Goal: Navigation & Orientation: Go to known website

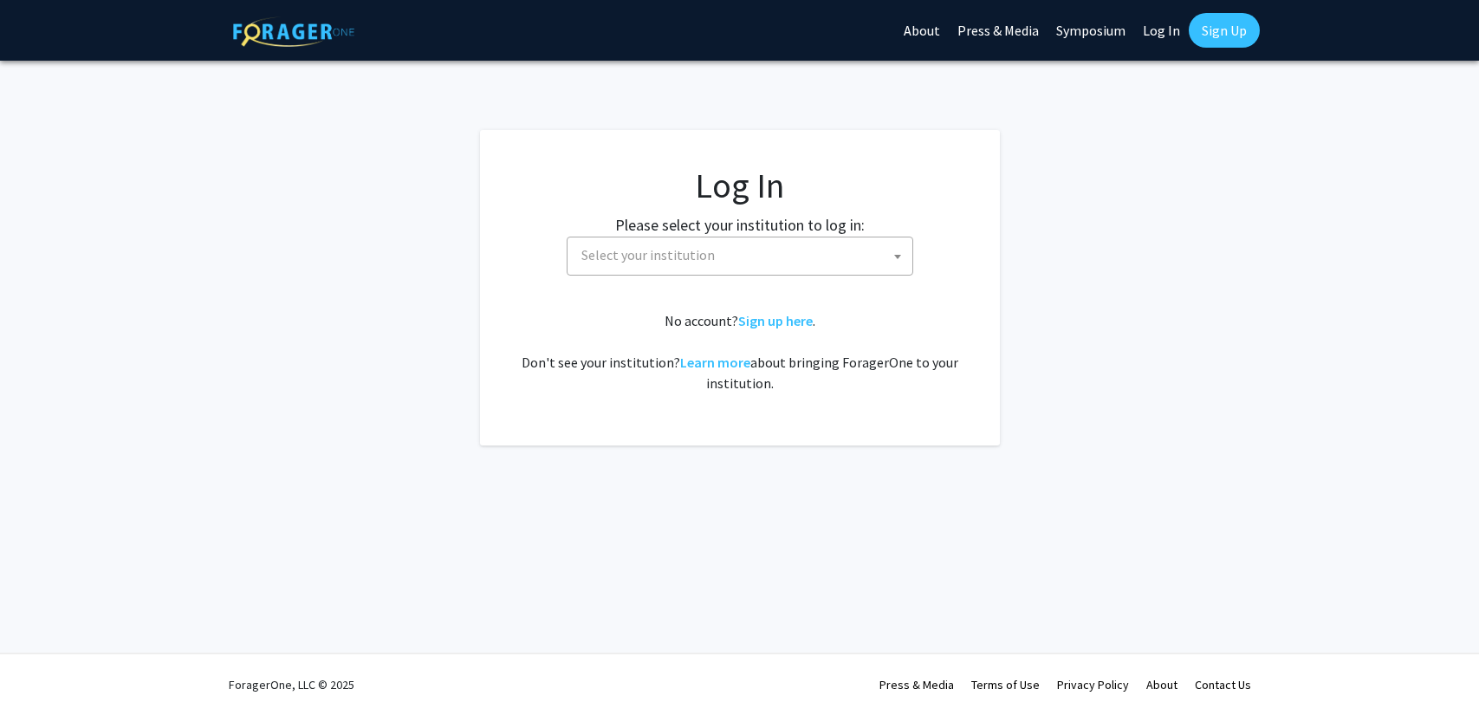
select select
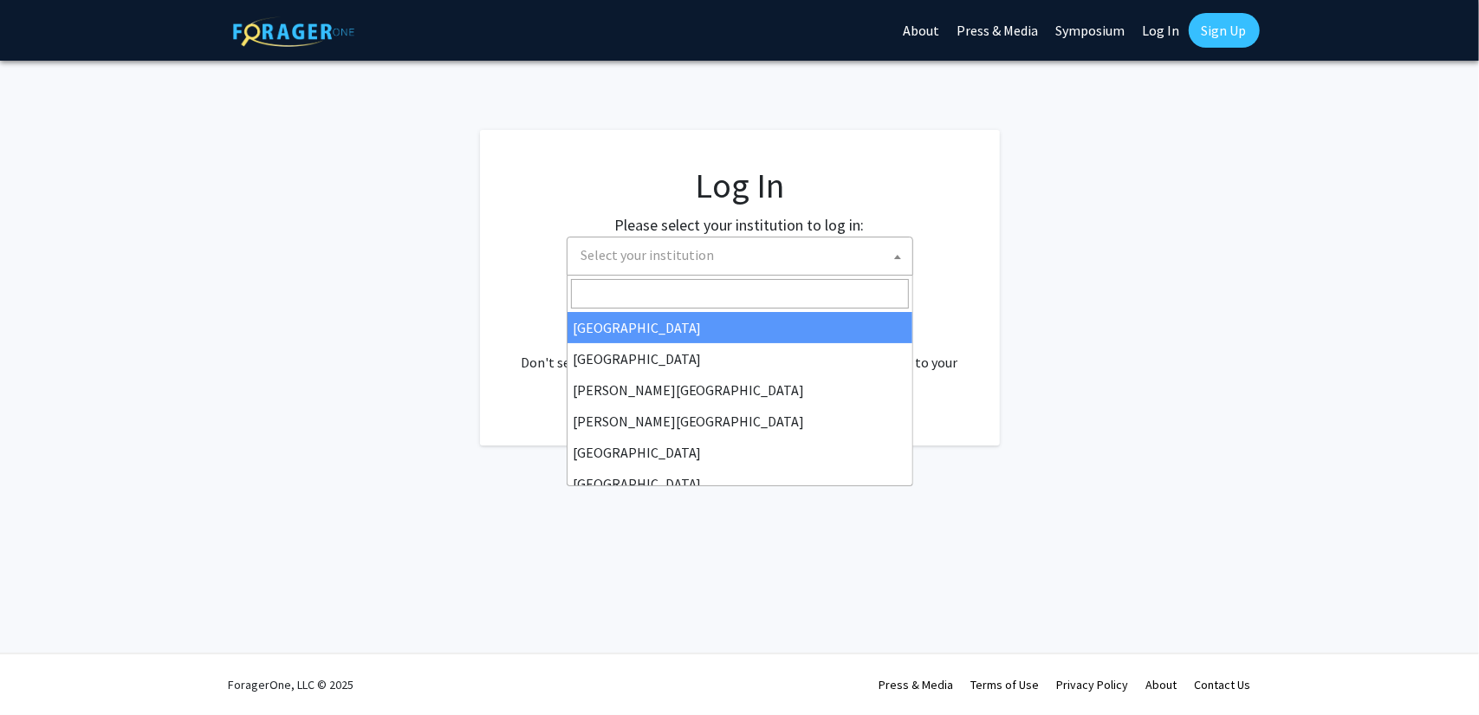
click at [782, 259] on span "Select your institution" at bounding box center [744, 255] width 338 height 36
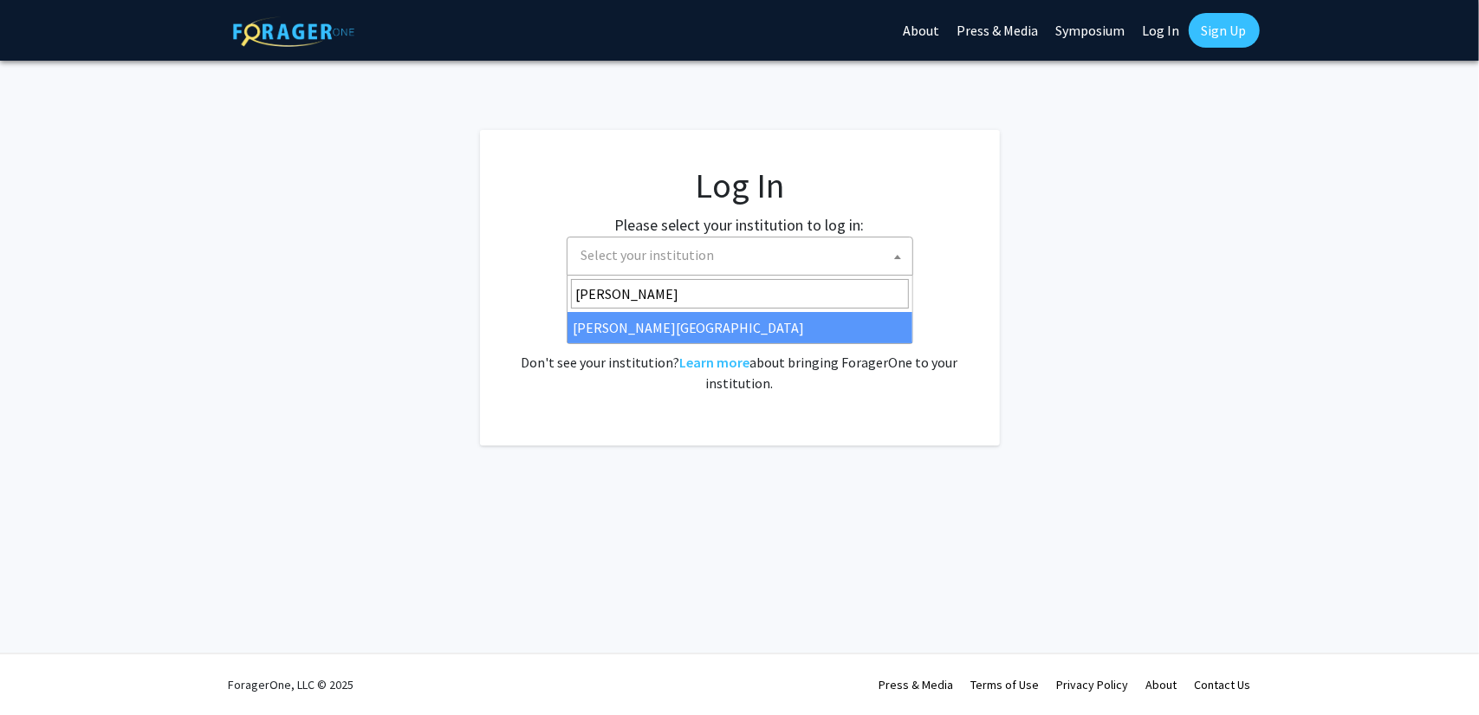
type input "[PERSON_NAME]"
select select "5"
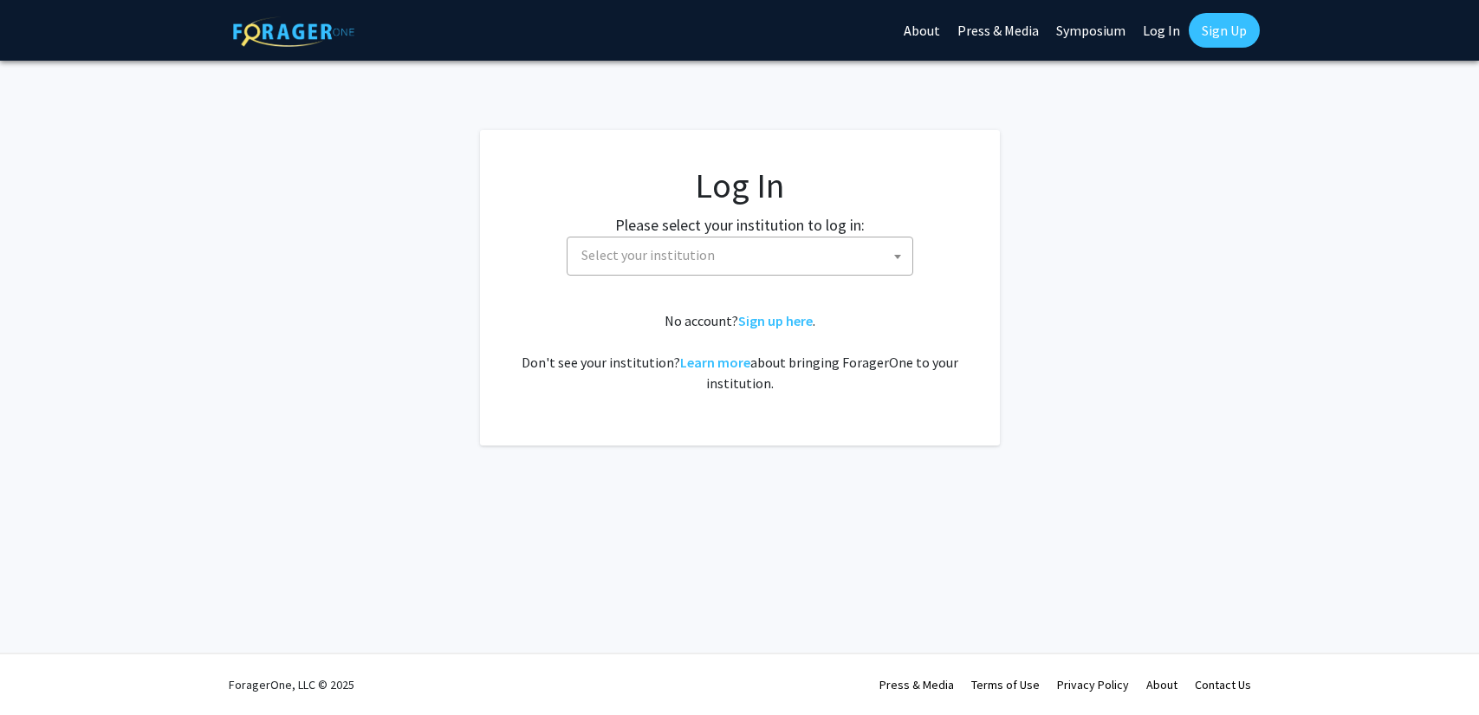
select select
click at [1173, 46] on link "Log In" at bounding box center [1161, 30] width 55 height 61
